Goal: Check status: Check status

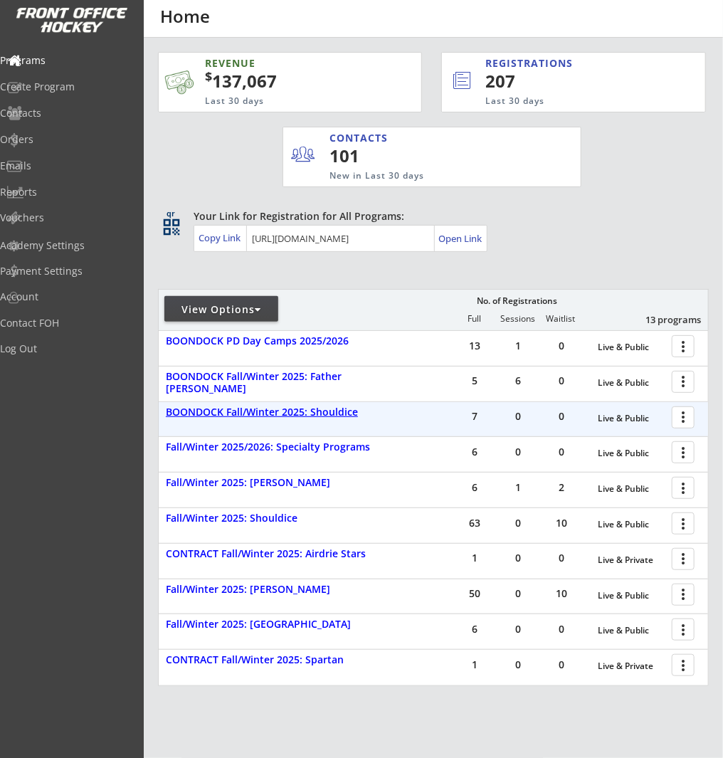
click at [269, 416] on div "BOONDOCK Fall/Winter 2025: Shouldice" at bounding box center [277, 413] width 222 height 12
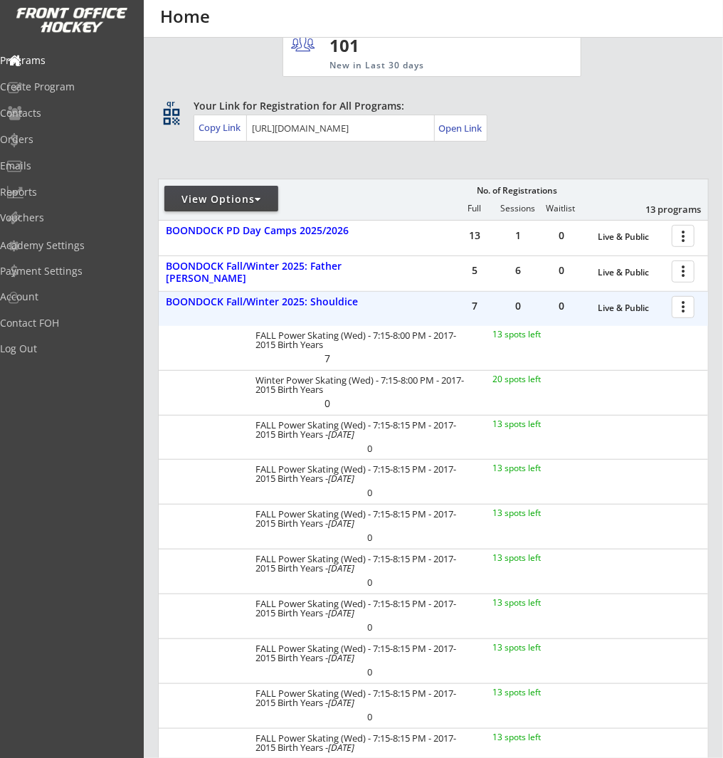
scroll to position [114, 0]
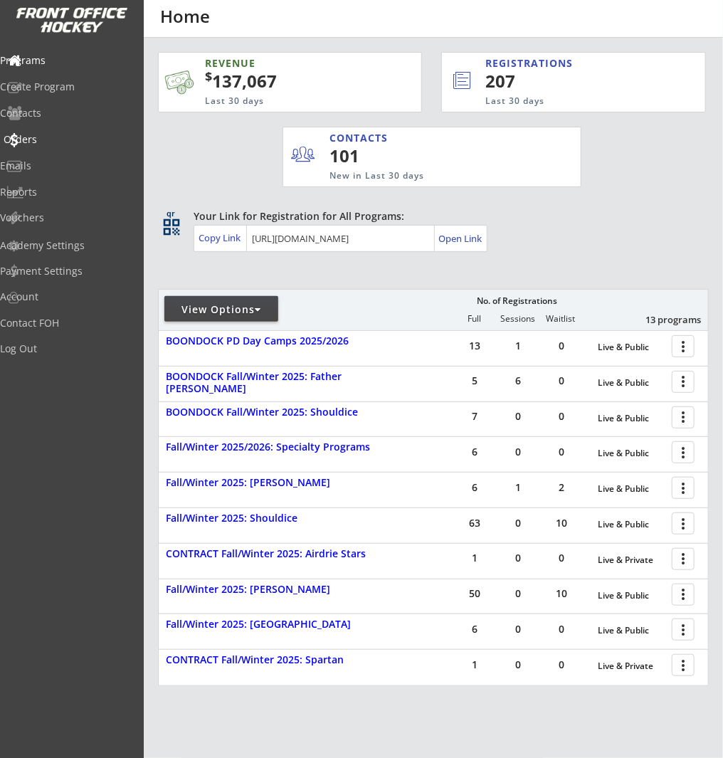
click at [44, 142] on div "Orders" at bounding box center [68, 140] width 128 height 10
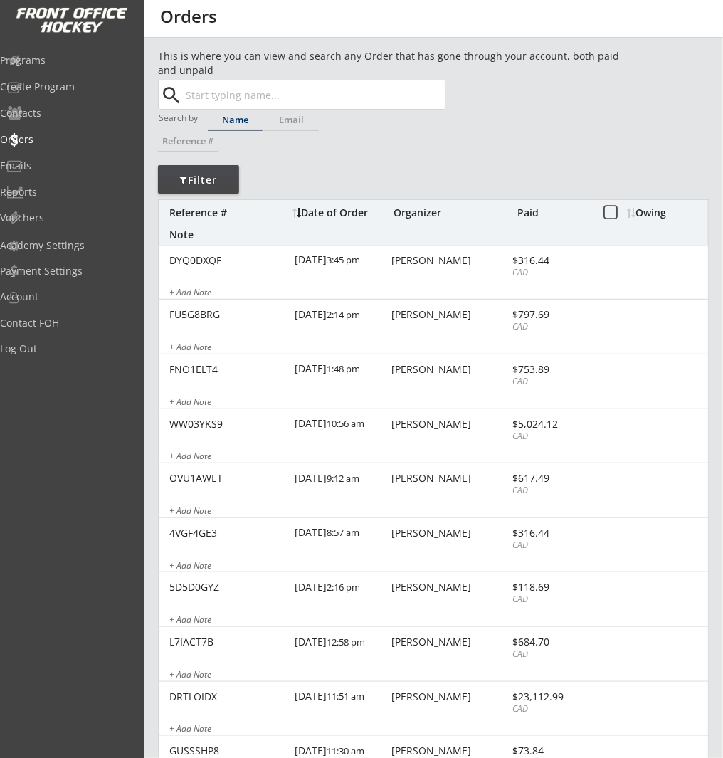
click at [274, 89] on input "text" at bounding box center [314, 94] width 262 height 28
paste input "[EMAIL_ADDRESS][DOMAIN_NAME]"
type input "[EMAIL_ADDRESS][DOMAIN_NAME]"
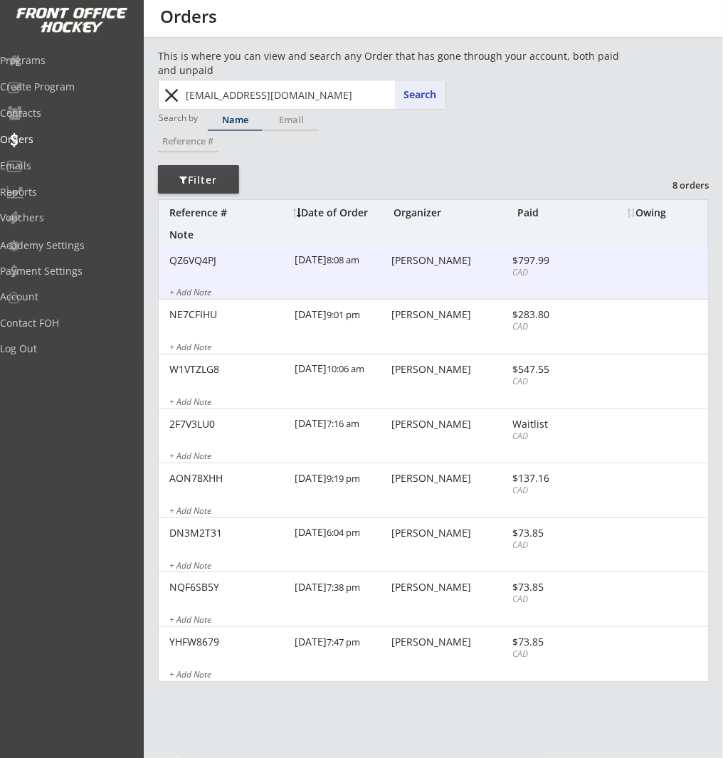
click at [384, 280] on div "QZ6VQ4PJ [DATE] 8:08 am [PERSON_NAME] $797.99 CAD + Add Note" at bounding box center [434, 273] width 550 height 55
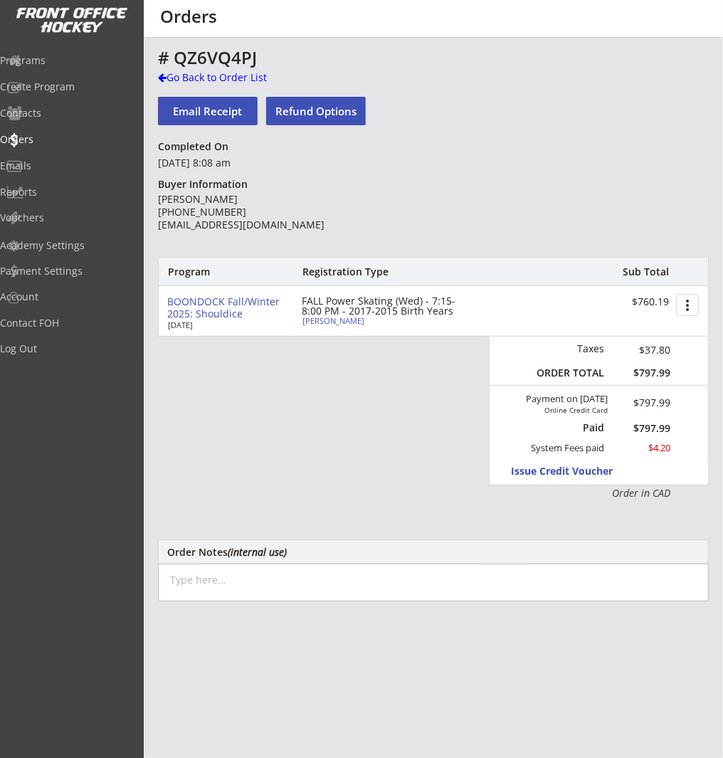
click at [323, 324] on div "[PERSON_NAME]" at bounding box center [382, 321] width 159 height 8
select select ""Forward""
select select ""Youth M""
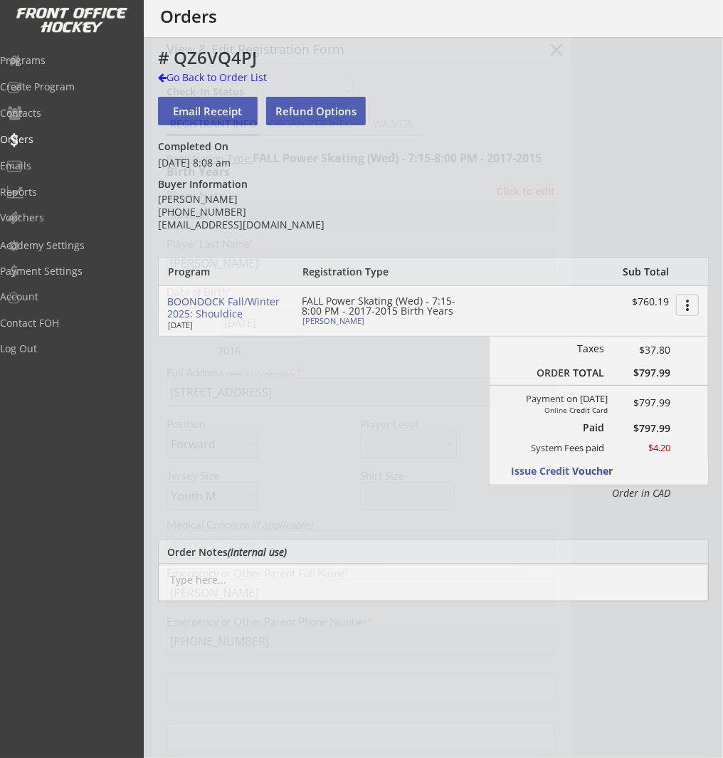
type input "[DEMOGRAPHIC_DATA]"
type input "Raiders Hockey Club"
type input "U11"
type input "Division 1"
select select ""Raiders Hockey Club""
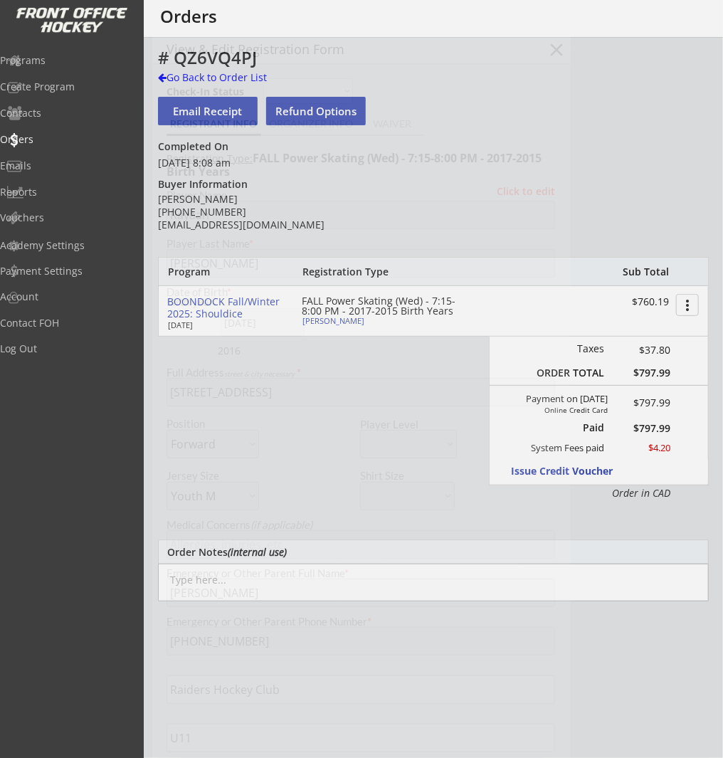
select select ""U11""
select select ""Division 1""
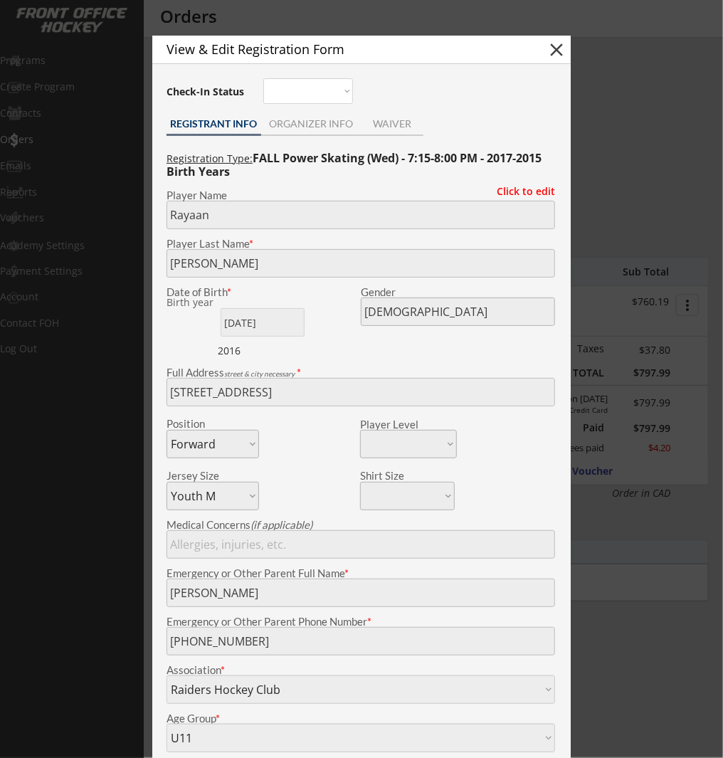
click at [557, 52] on button "close" at bounding box center [556, 49] width 21 height 21
select select ""PLACEHOLDER_1427118222253""
